Goal: Task Accomplishment & Management: Manage account settings

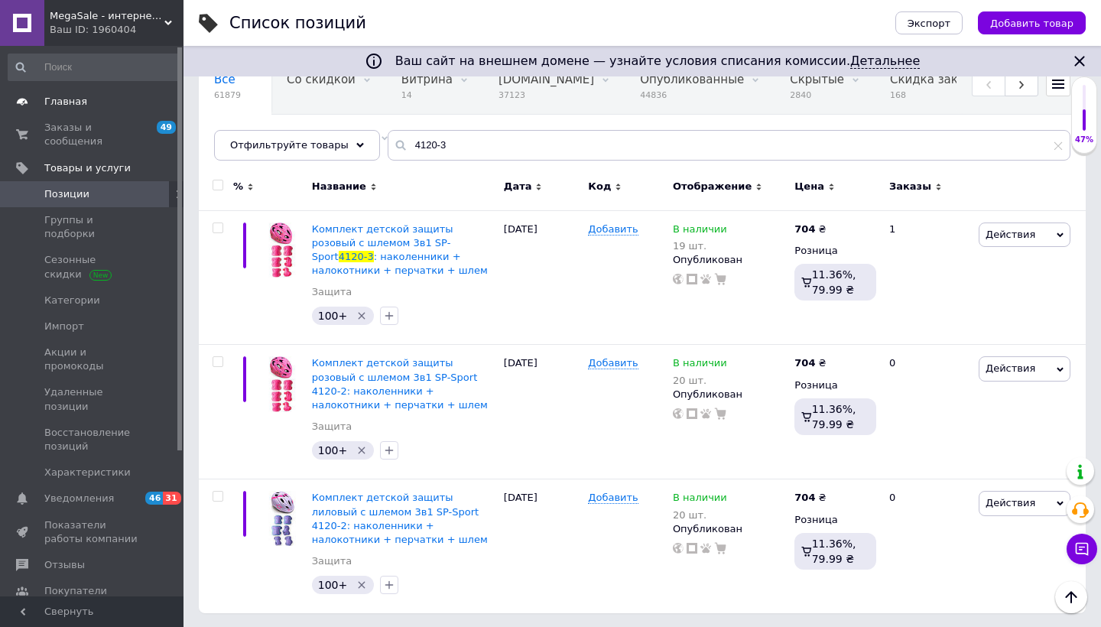
scroll to position [137, 0]
click at [82, 107] on span "Главная" at bounding box center [65, 102] width 43 height 14
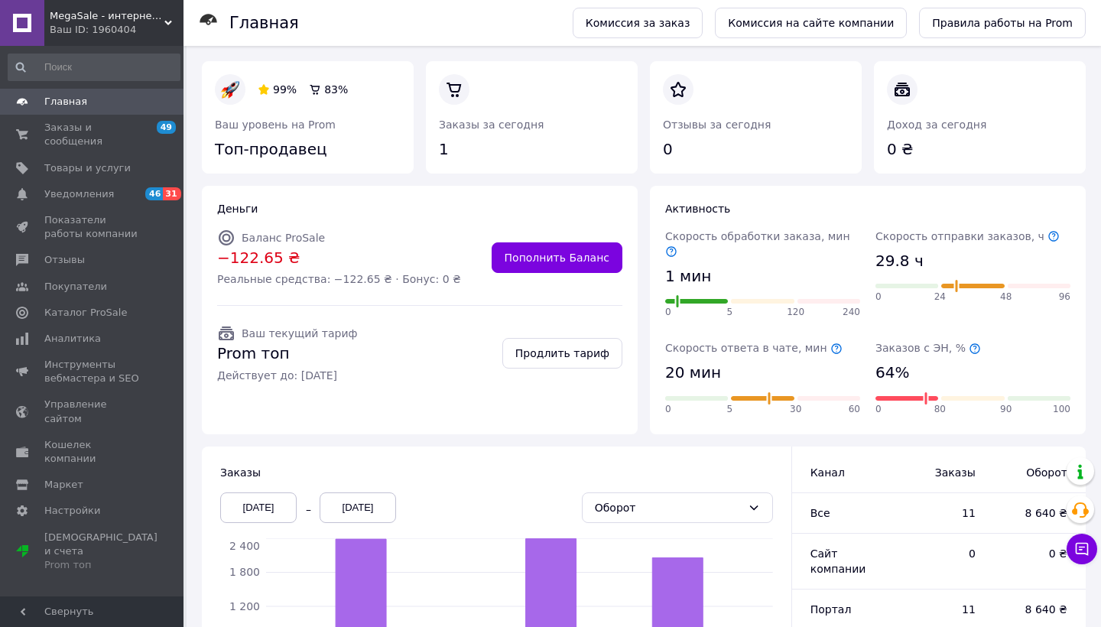
scroll to position [118, 0]
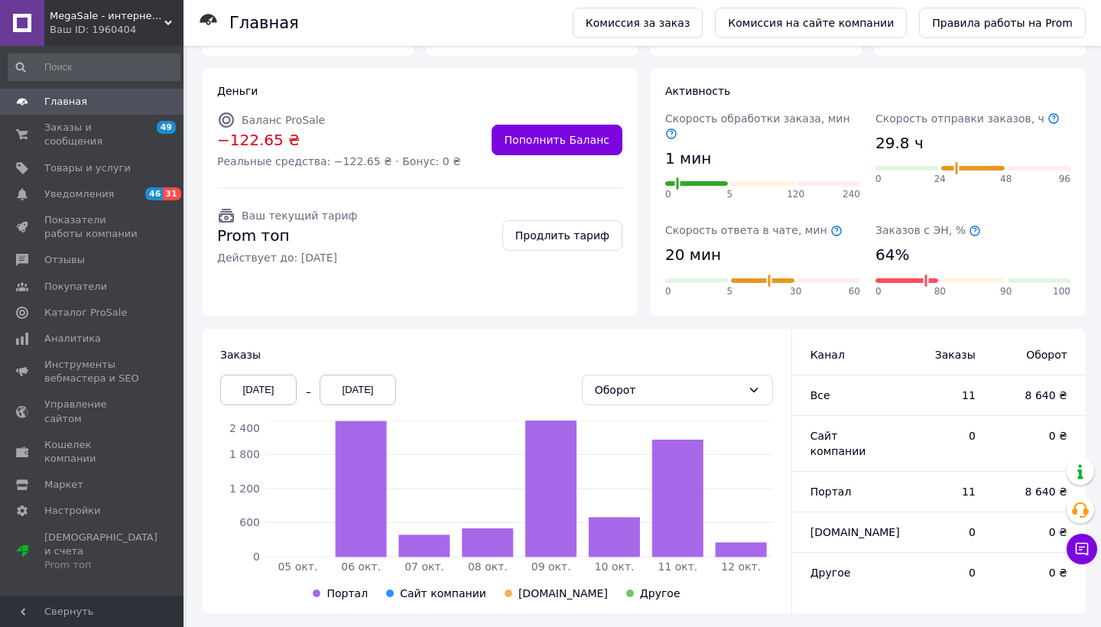
click at [688, 368] on div "Оборот" at bounding box center [677, 389] width 203 height 43
click at [688, 381] on div "Оборот" at bounding box center [668, 389] width 147 height 17
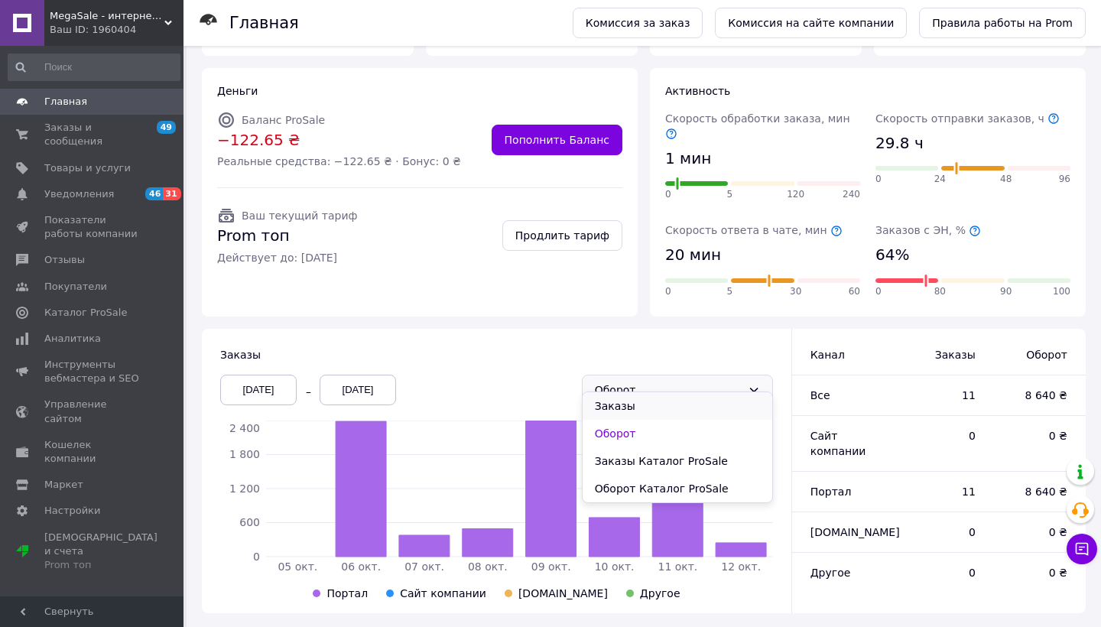
click at [673, 393] on li "Заказы" at bounding box center [677, 406] width 190 height 28
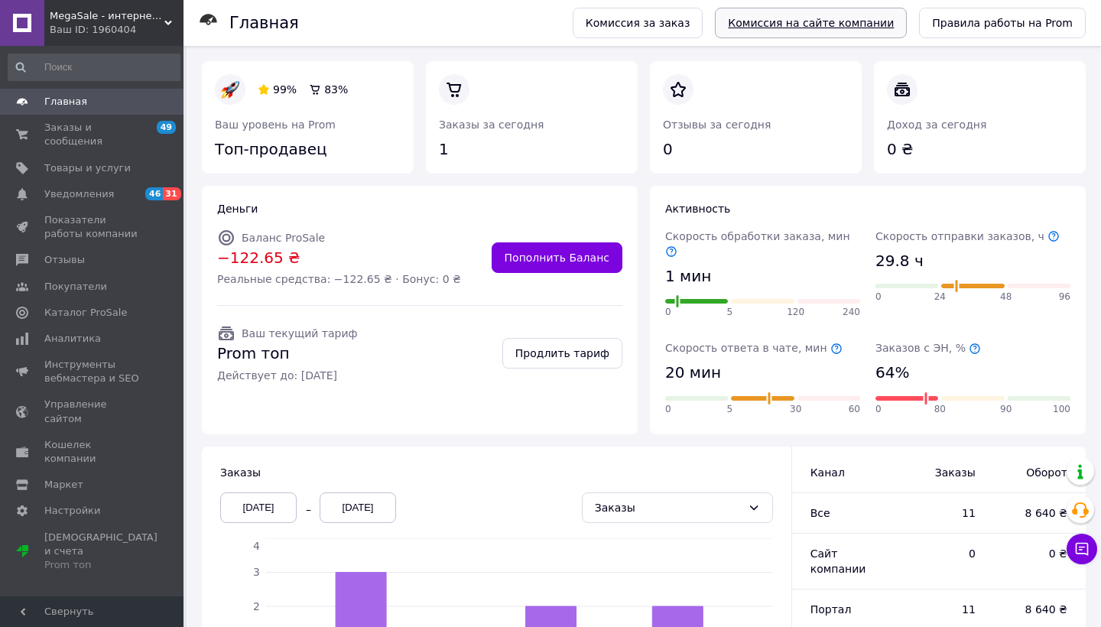
scroll to position [0, 0]
click at [538, 264] on link "Пополнить Баланс" at bounding box center [556, 257] width 131 height 31
click at [541, 267] on link "Пополнить Баланс" at bounding box center [556, 257] width 131 height 31
click at [439, 161] on link at bounding box center [439, 161] width 0 height 0
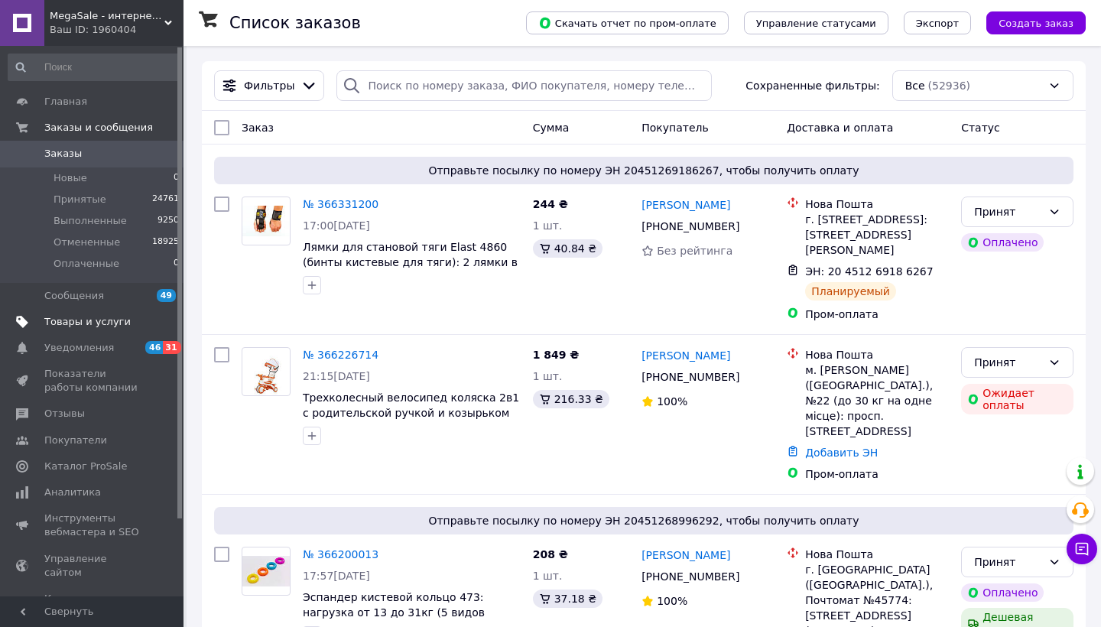
click at [101, 321] on span "Товары и услуги" at bounding box center [87, 322] width 86 height 14
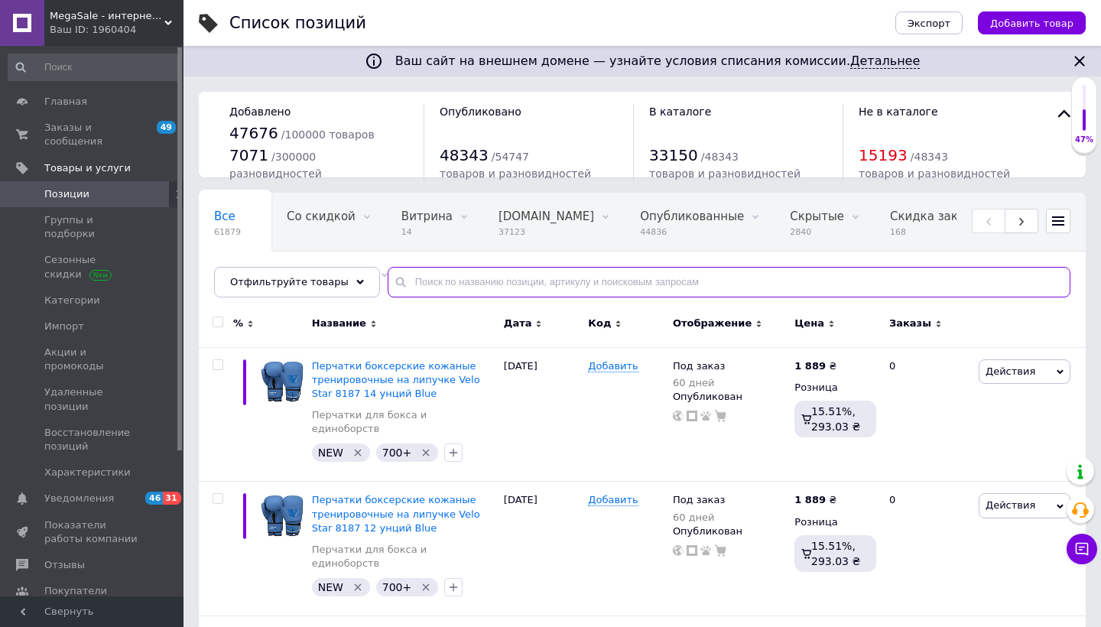
click at [564, 274] on input "text" at bounding box center [729, 282] width 683 height 31
paste input "074702"
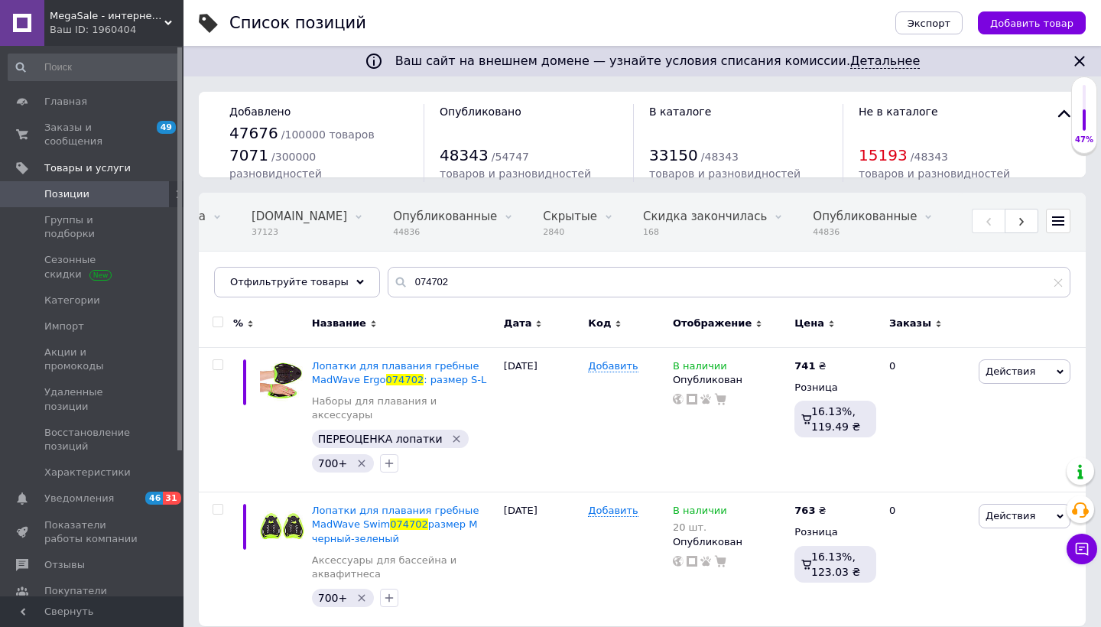
scroll to position [0, 257]
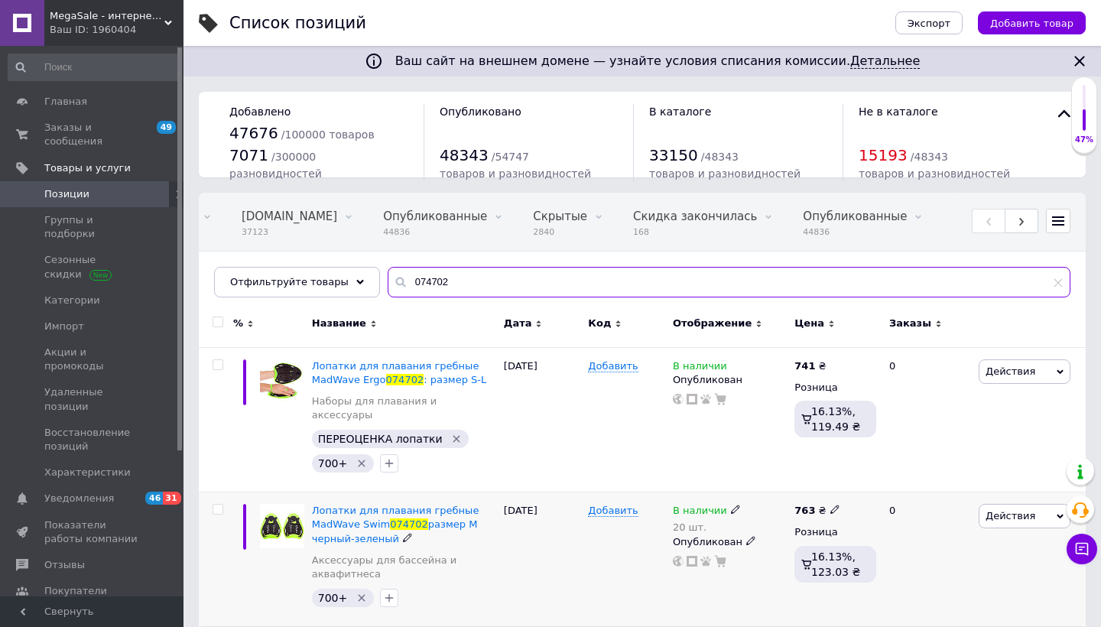
type input "074702"
click at [731, 504] on span at bounding box center [735, 509] width 9 height 11
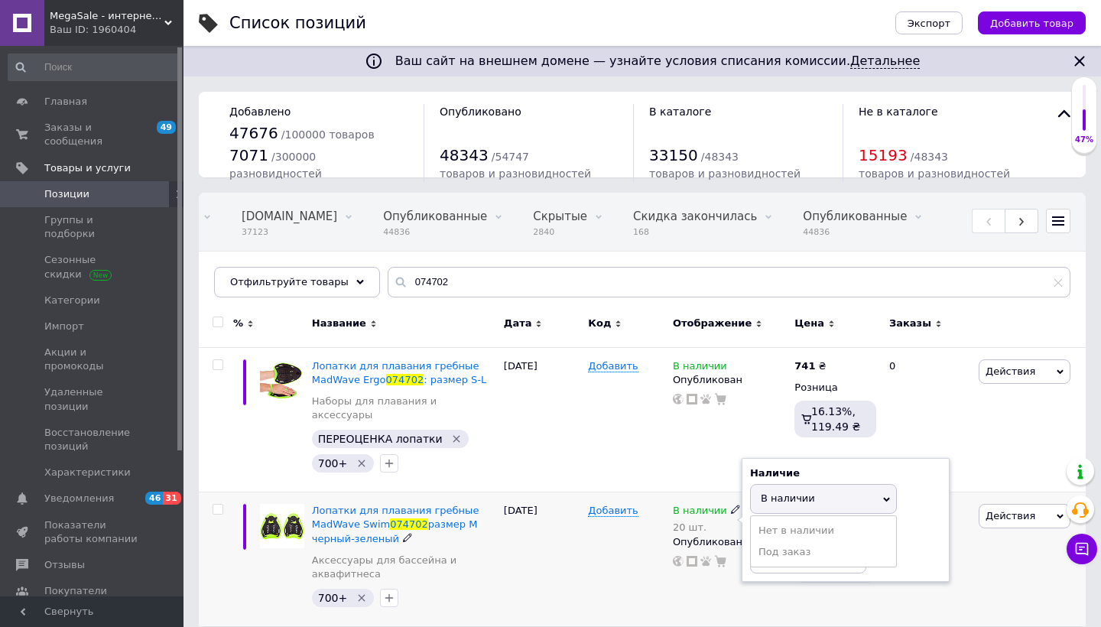
click at [765, 520] on li "Нет в наличии" at bounding box center [823, 530] width 145 height 21
drag, startPoint x: 785, startPoint y: 548, endPoint x: 671, endPoint y: 518, distance: 117.7
click at [671, 518] on div "В наличии 20 шт. Наличие Нет в наличии В наличии Под заказ Остатки 20 шт. Опубл…" at bounding box center [730, 559] width 122 height 134
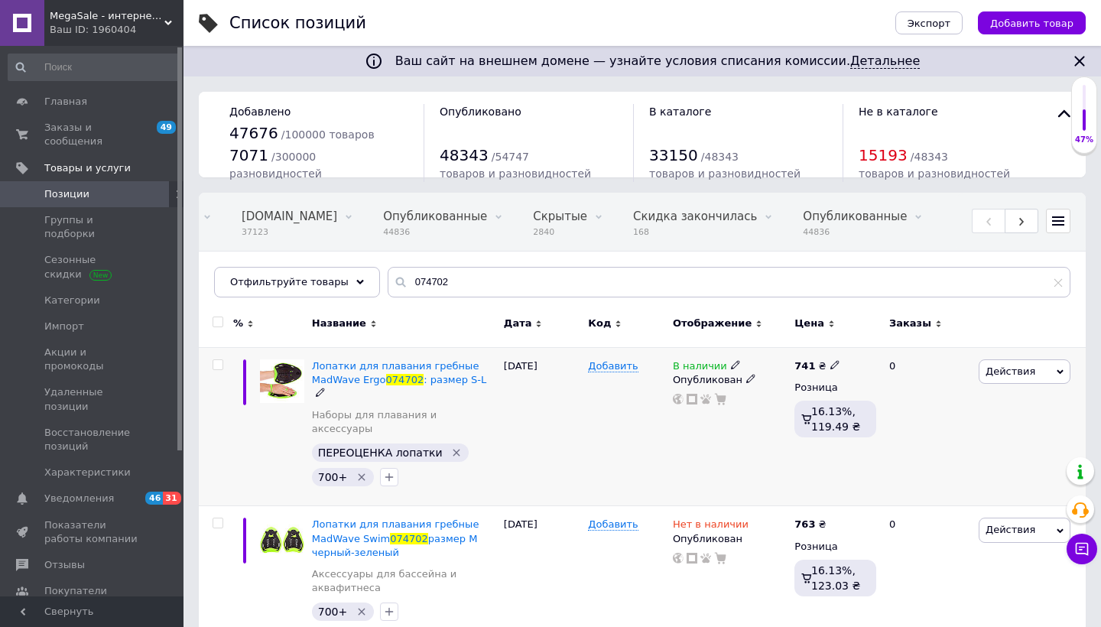
click at [579, 420] on div "[DATE]" at bounding box center [542, 426] width 85 height 159
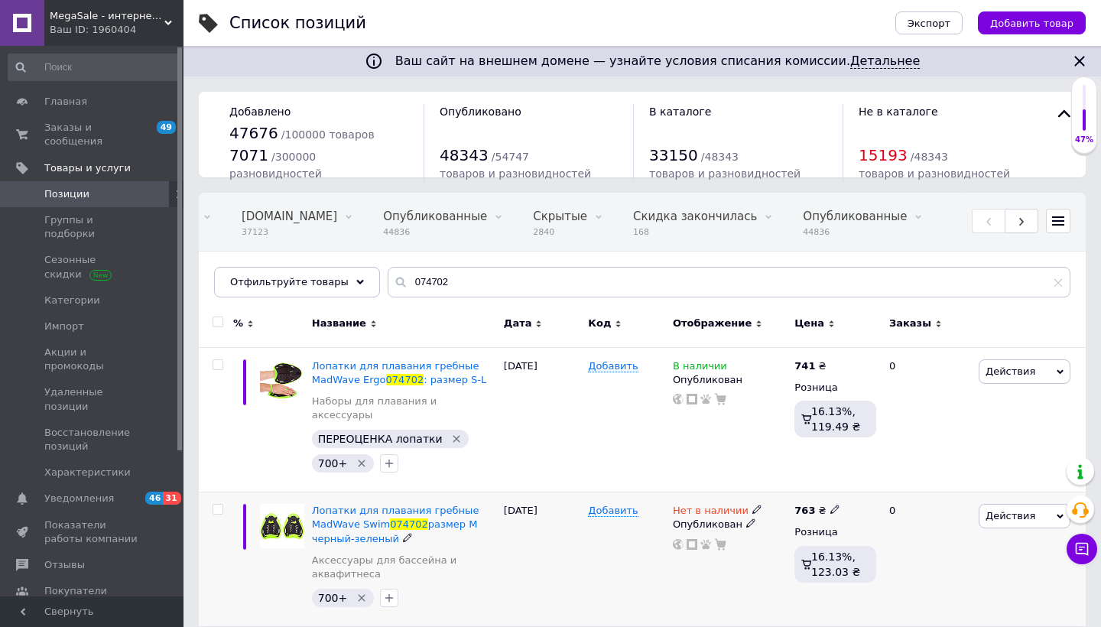
click at [1024, 510] on span "Действия" at bounding box center [1010, 515] width 50 height 11
click at [947, 578] on li "Копировать" at bounding box center [960, 588] width 217 height 21
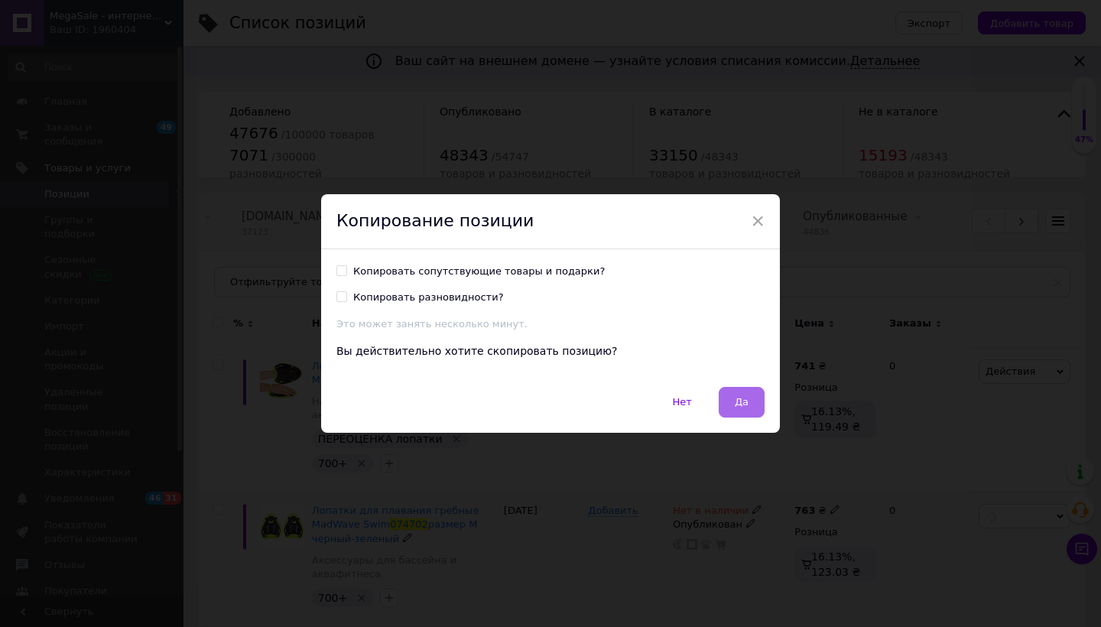
click at [751, 406] on button "Да" at bounding box center [742, 402] width 46 height 31
